Goal: Task Accomplishment & Management: Manage account settings

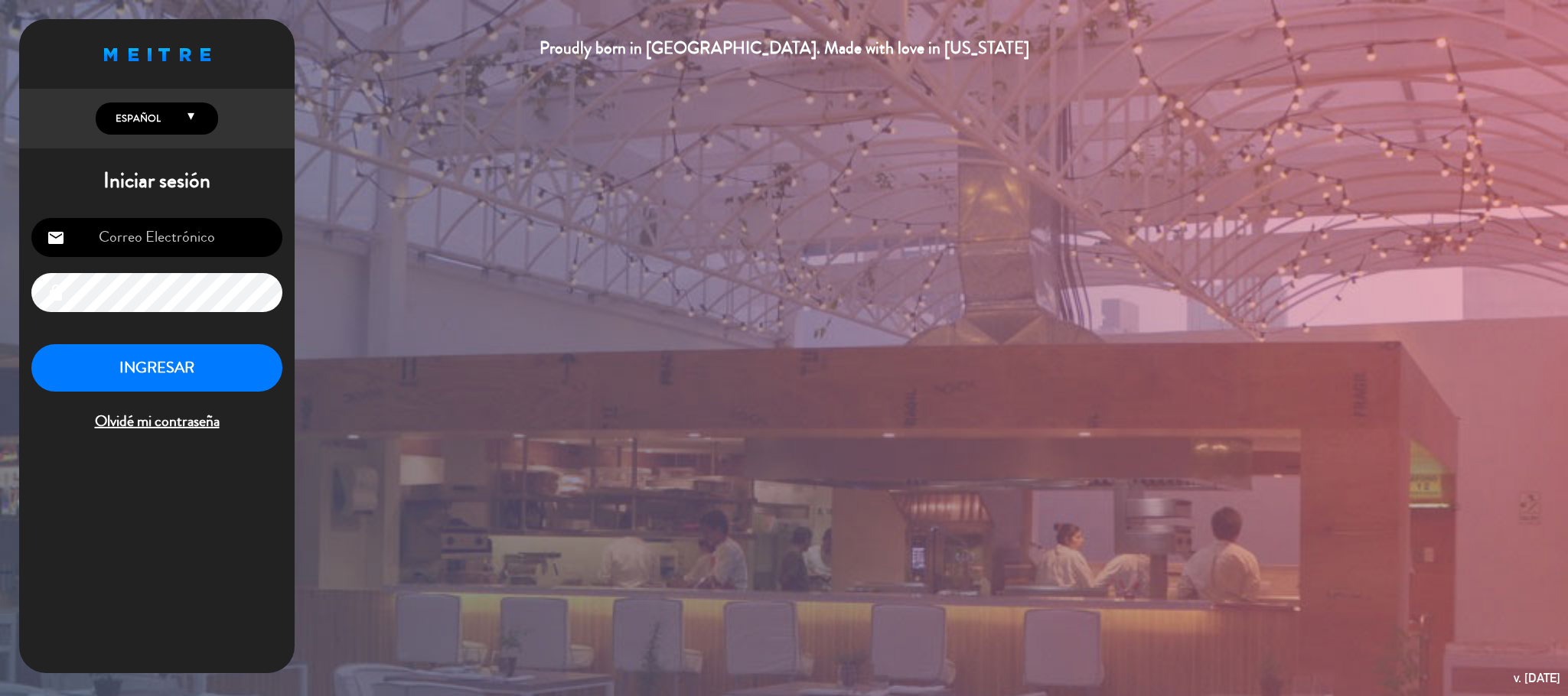
type input "[EMAIL_ADDRESS][DOMAIN_NAME]"
click at [207, 361] on button "INGRESAR" at bounding box center [156, 368] width 251 height 48
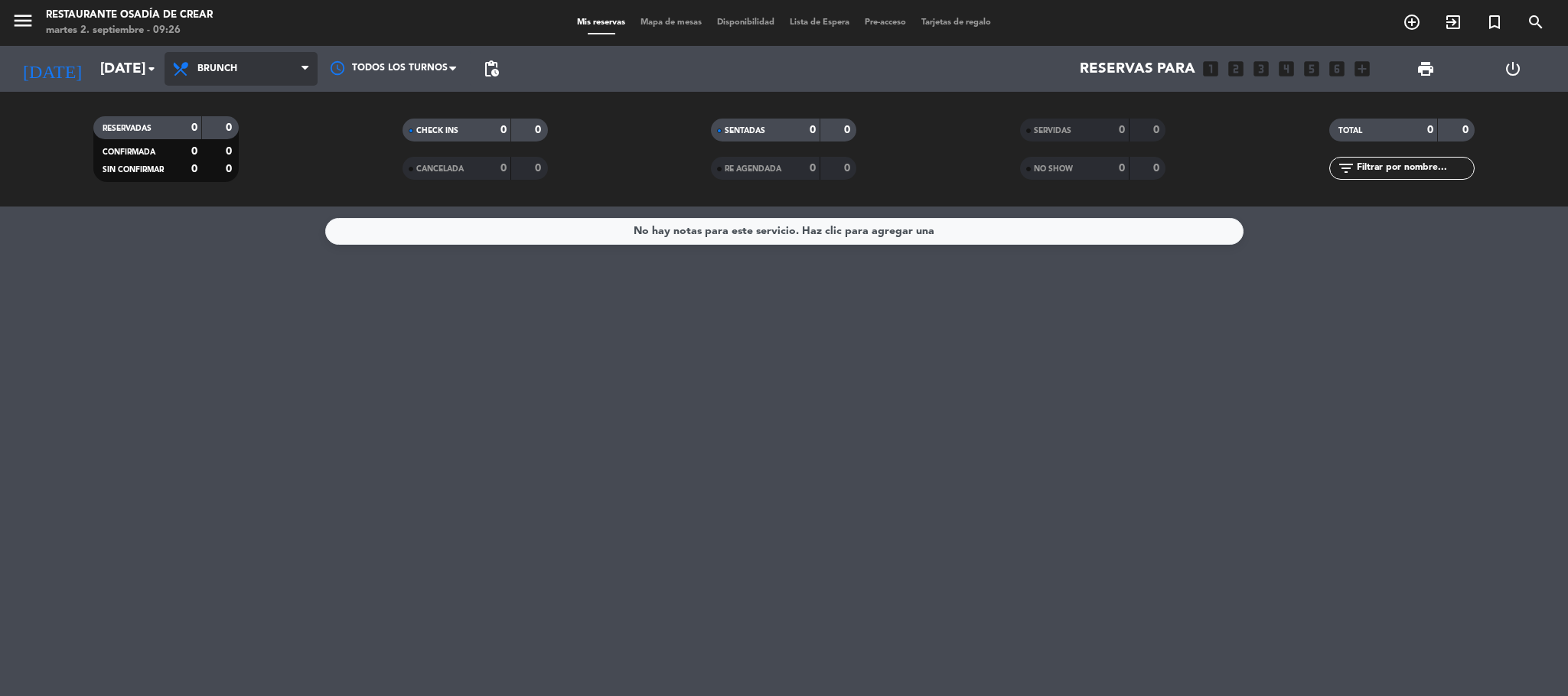
click at [257, 72] on span "Brunch" at bounding box center [240, 69] width 153 height 34
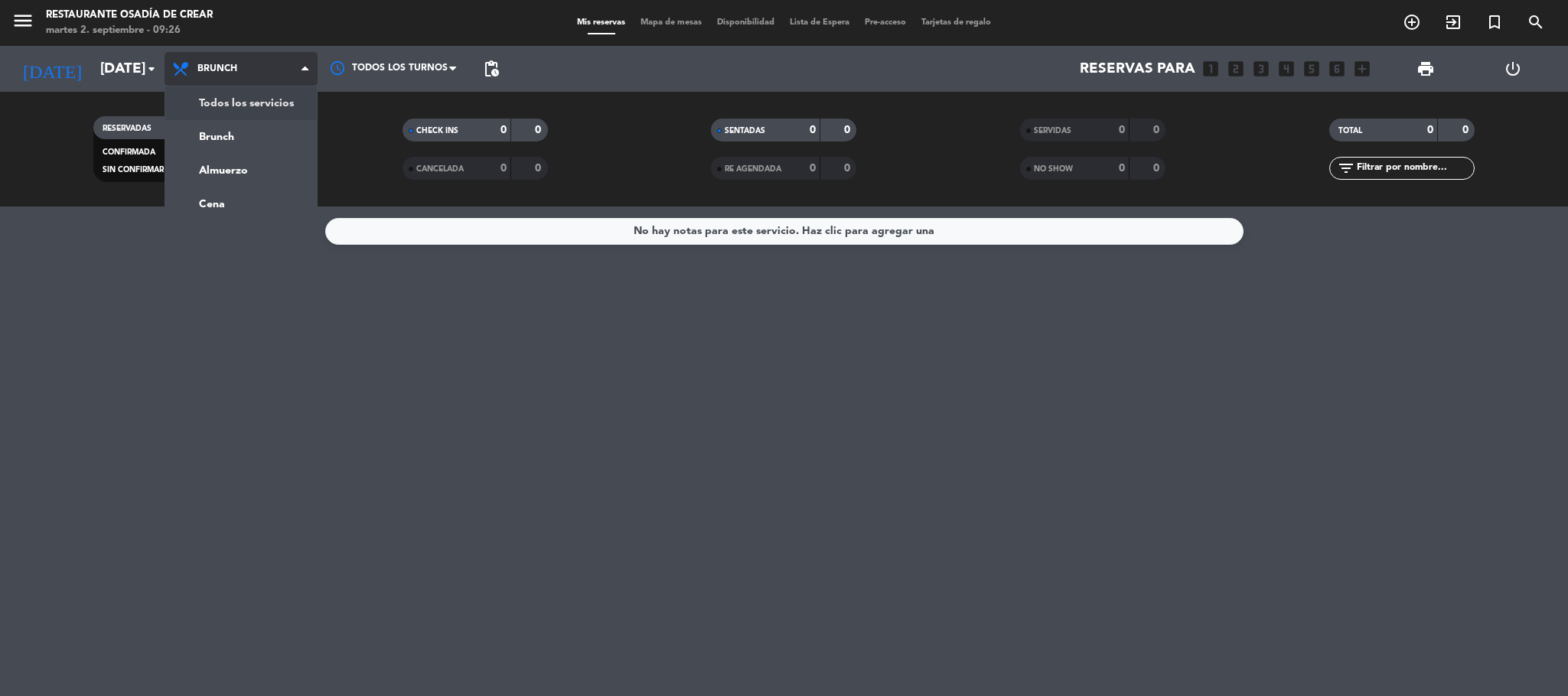
click at [255, 115] on div "menu Restaurante Osadía de Crear [DATE] 2. septiembre - 09:26 Mis reservas Mapa…" at bounding box center [784, 103] width 1568 height 207
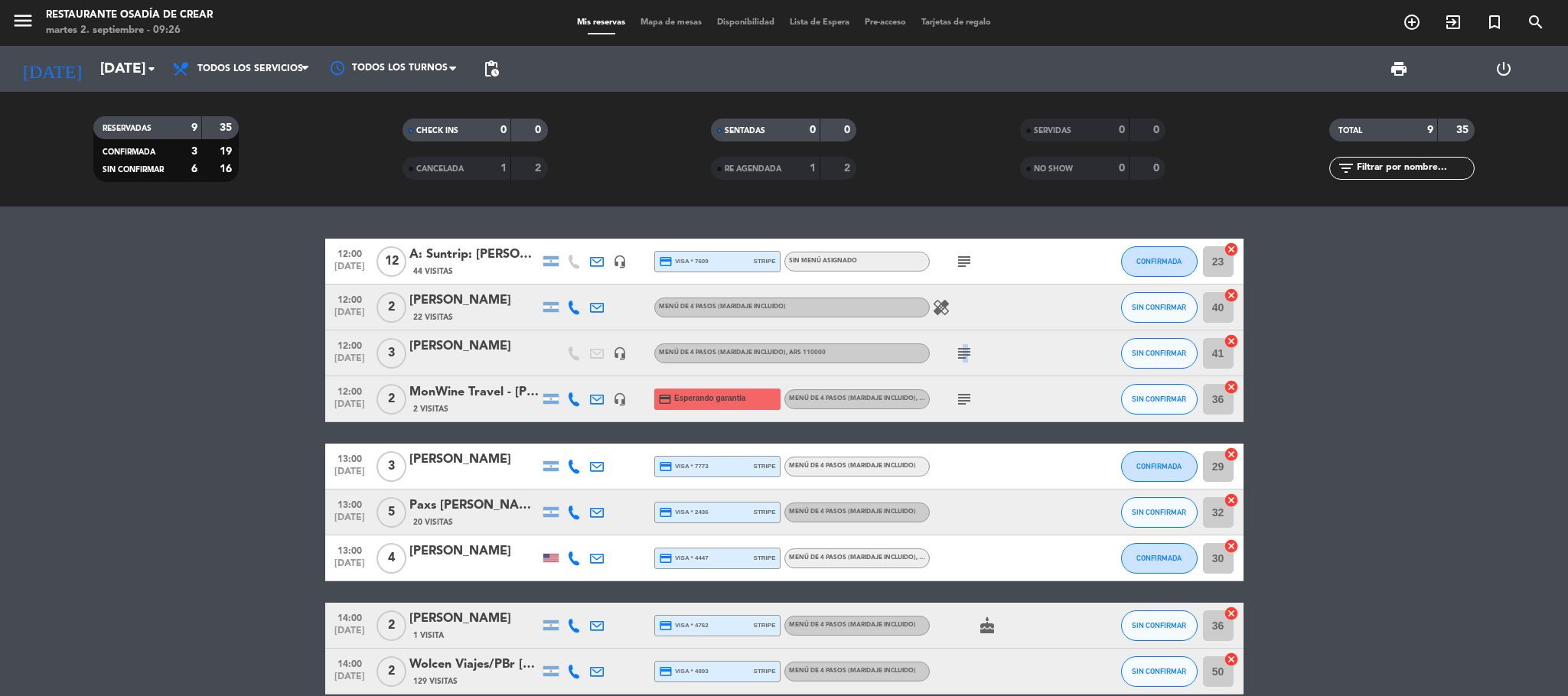
click at [959, 354] on icon "subject" at bounding box center [963, 353] width 18 height 18
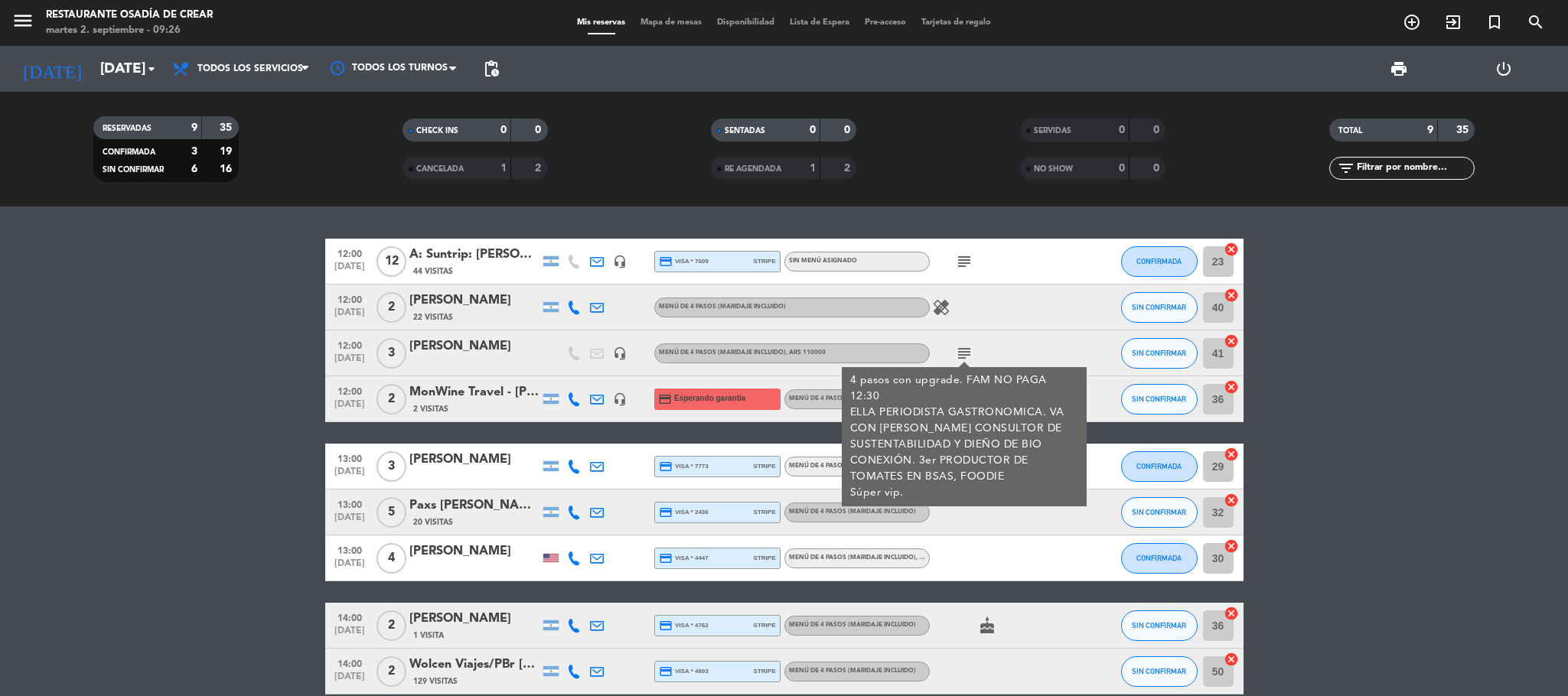
click at [178, 395] on bookings-row "12:00 [DATE] 12 A: Suntrip: [PERSON_NAME] 44 Visitas headset_mic credit_card vi…" at bounding box center [784, 466] width 1568 height 456
